Goal: Information Seeking & Learning: Understand process/instructions

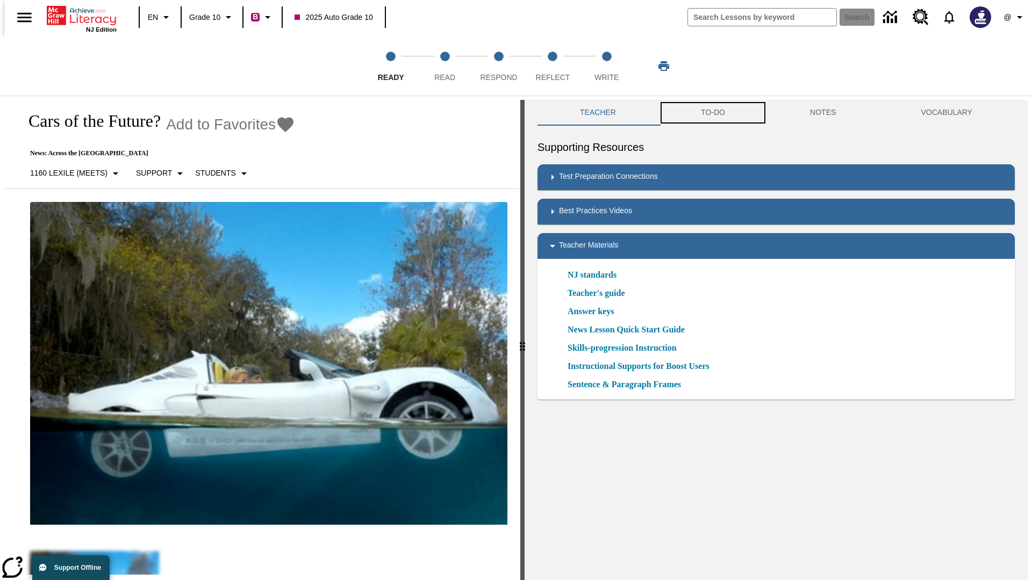
click at [712, 113] on button "TO-DO" at bounding box center [712, 113] width 109 height 26
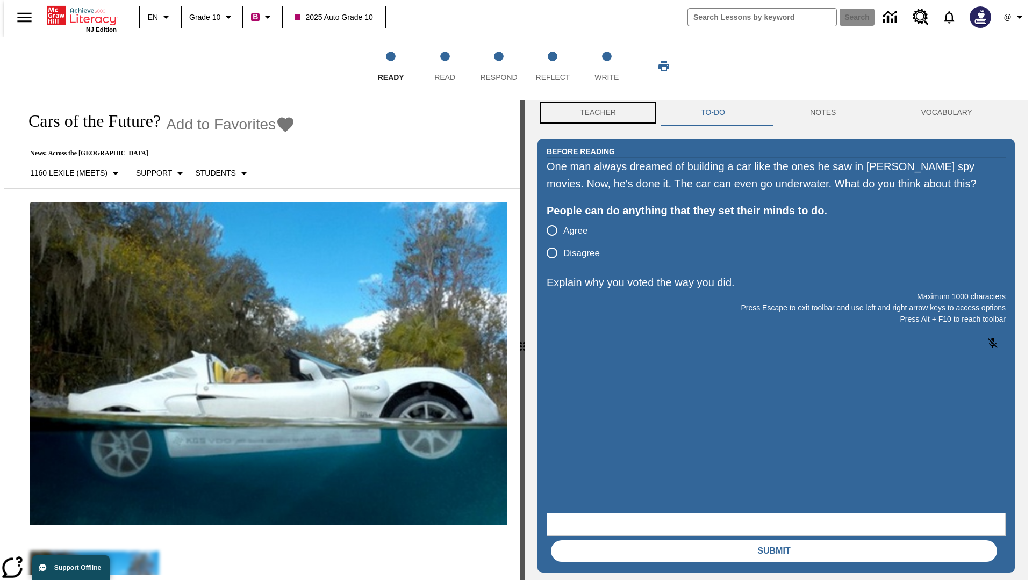
scroll to position [1, 0]
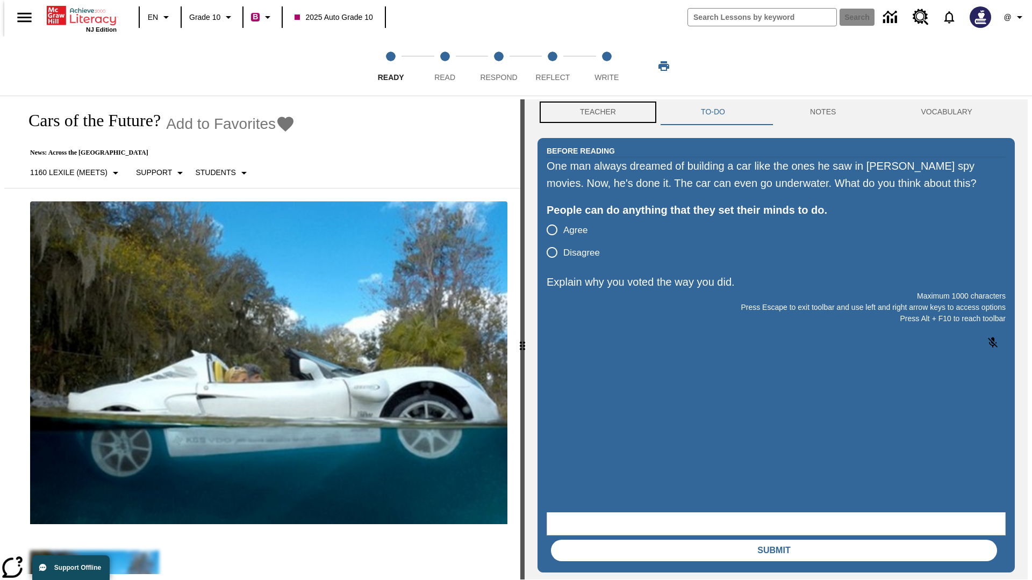
click at [594, 113] on button "Teacher" at bounding box center [597, 112] width 121 height 26
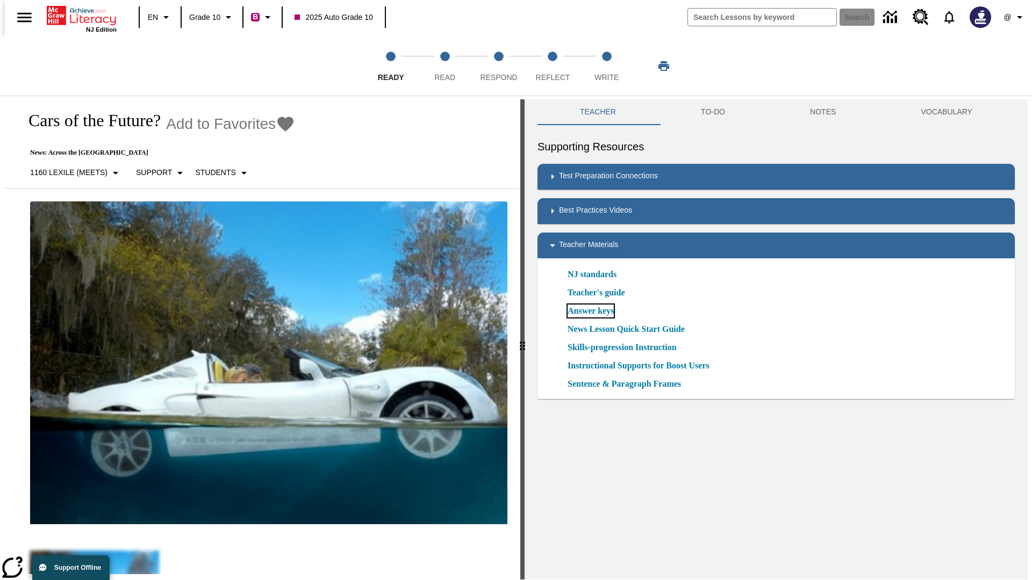
click at [590, 311] on link "Answer keys" at bounding box center [591, 311] width 46 height 13
click at [444, 66] on span "Read" at bounding box center [444, 72] width 21 height 19
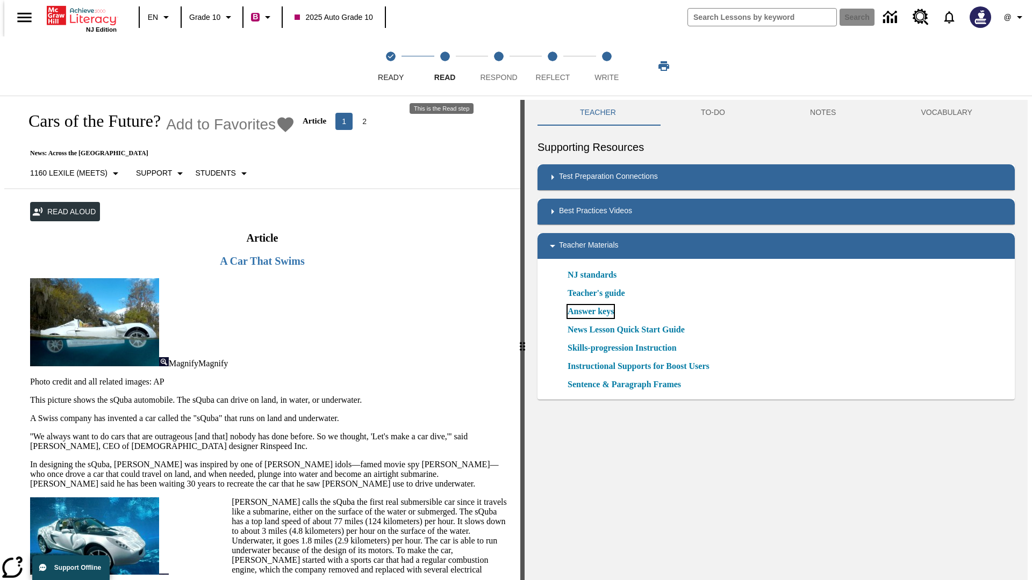
click at [590, 312] on link "Answer keys" at bounding box center [591, 311] width 46 height 13
click at [499, 66] on span "Respond" at bounding box center [498, 72] width 37 height 19
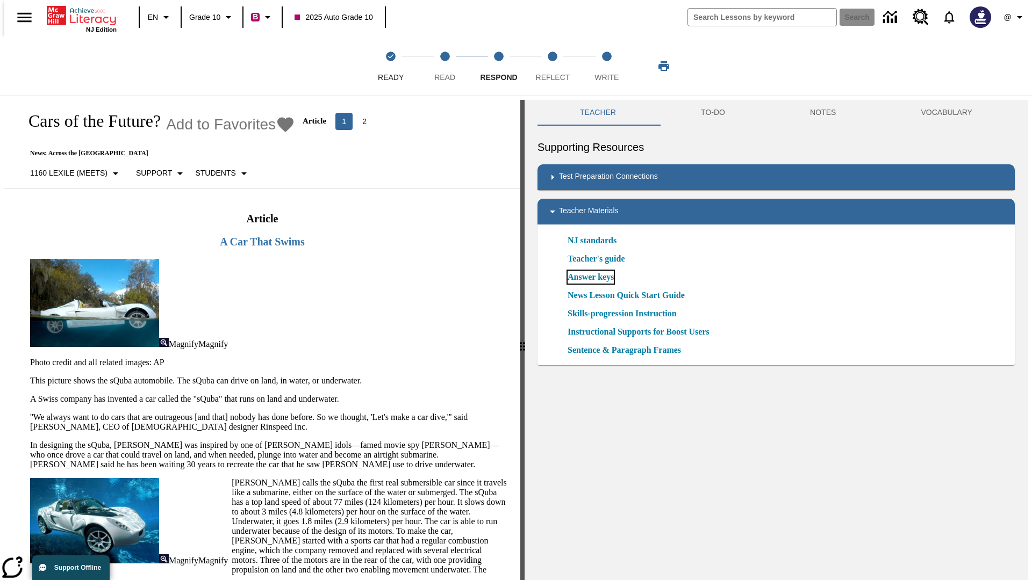
click at [590, 277] on link "Answer keys" at bounding box center [591, 277] width 46 height 13
click at [552, 66] on span "Reflect" at bounding box center [553, 72] width 34 height 19
click at [590, 277] on link "Answer keys" at bounding box center [591, 277] width 46 height 13
click at [606, 66] on span "Write" at bounding box center [606, 72] width 24 height 19
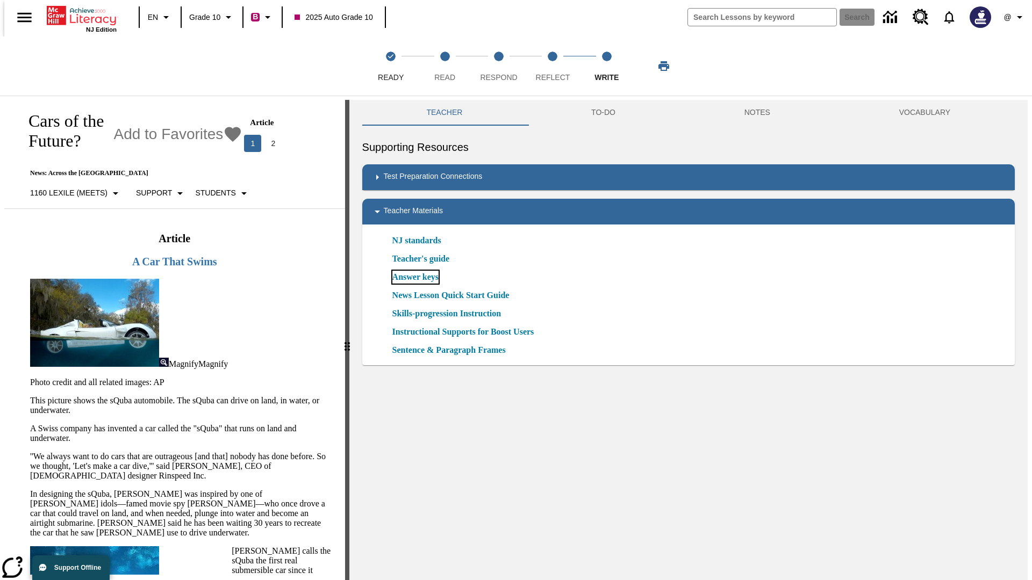
click at [414, 277] on link "Answer keys" at bounding box center [415, 277] width 46 height 13
